Goal: Find specific page/section: Find specific page/section

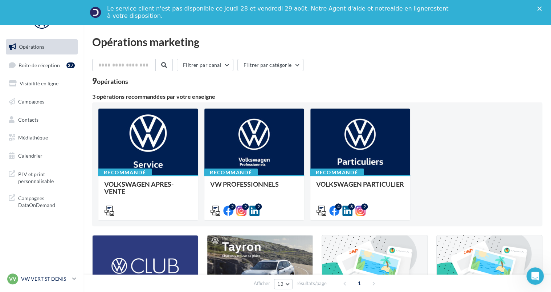
click at [51, 275] on p "VW VERT ST DENIS" at bounding box center [45, 278] width 48 height 7
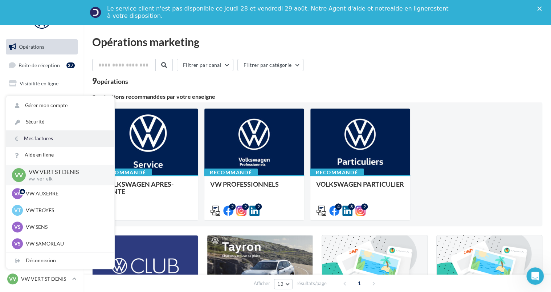
click at [26, 138] on link "Mes factures" at bounding box center [60, 138] width 108 height 16
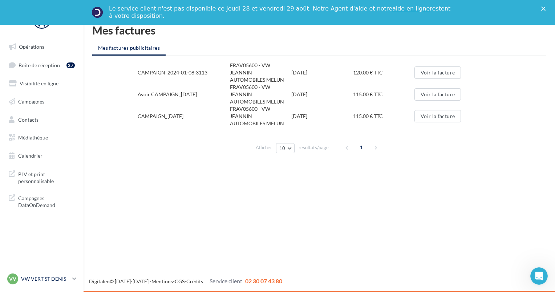
click at [70, 277] on link "VV VW VERT ST DENIS vw-ver-elk" at bounding box center [42, 279] width 72 height 14
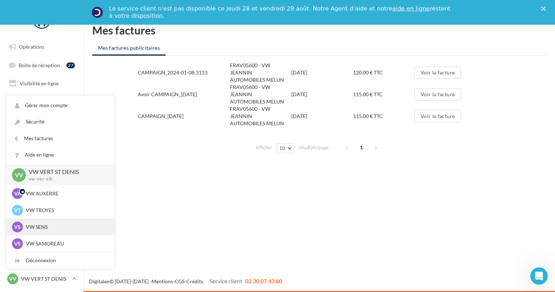
scroll to position [33, 0]
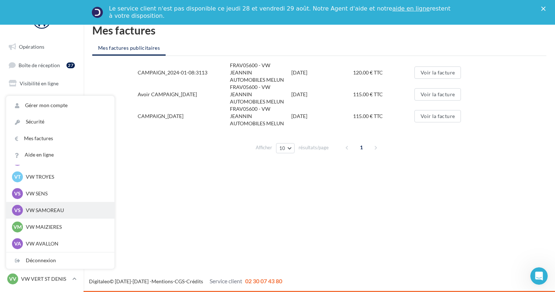
click at [30, 214] on p "VW SAMOREAU" at bounding box center [66, 210] width 80 height 7
